Goal: Task Accomplishment & Management: Manage account settings

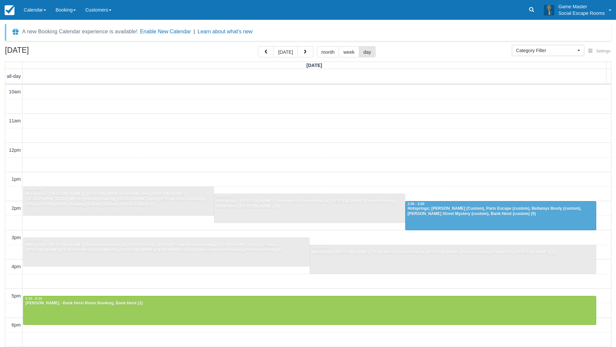
select select
click at [36, 9] on link "Calendar" at bounding box center [35, 10] width 32 height 20
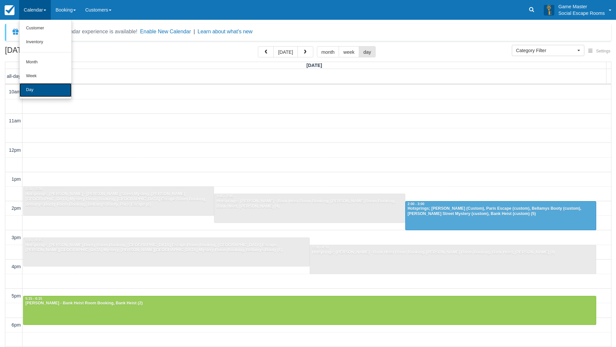
click at [34, 90] on link "Day" at bounding box center [45, 90] width 52 height 14
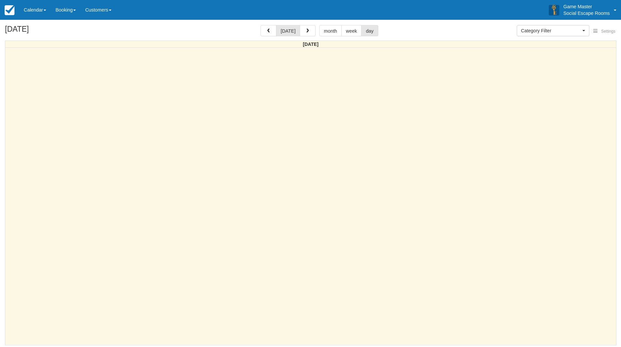
select select
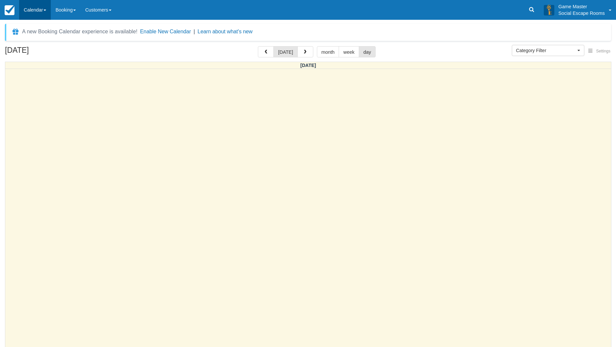
click at [40, 15] on link "Calendar" at bounding box center [35, 10] width 32 height 20
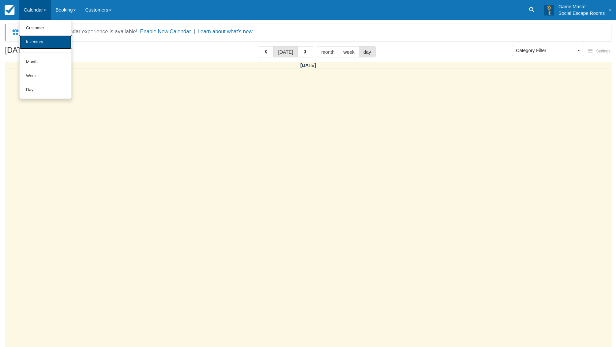
click at [36, 39] on link "Inventory" at bounding box center [45, 42] width 52 height 14
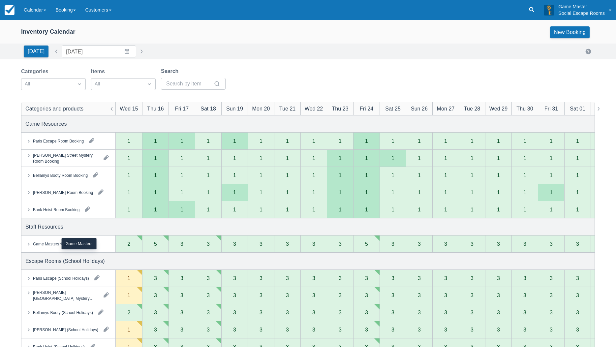
click at [48, 244] on div "Game Masters" at bounding box center [46, 244] width 26 height 6
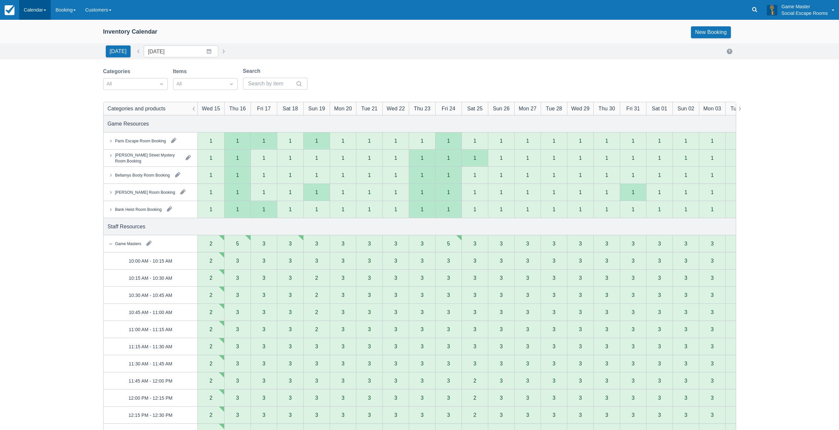
click at [47, 14] on link "Calendar" at bounding box center [35, 10] width 32 height 20
click at [40, 89] on link "Day" at bounding box center [45, 90] width 52 height 14
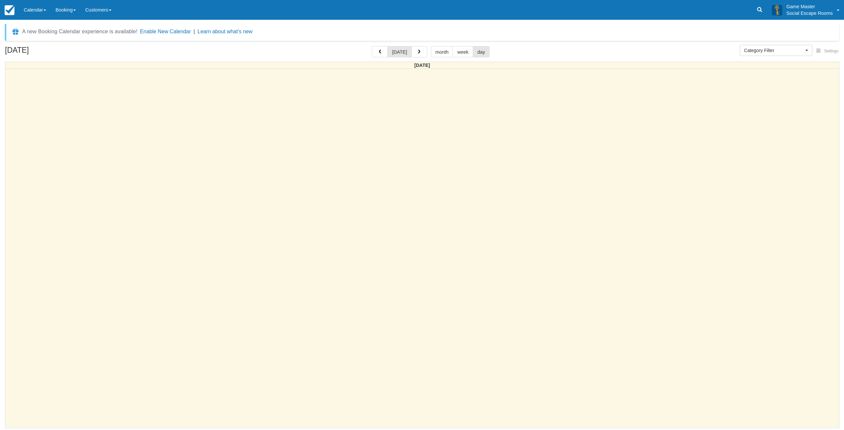
select select
